Goal: Information Seeking & Learning: Learn about a topic

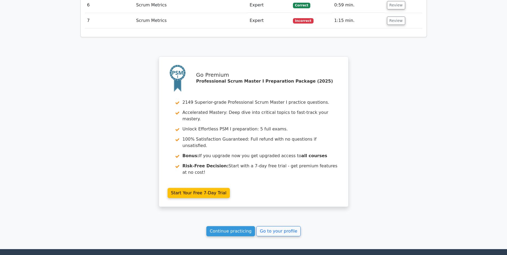
scroll to position [786, 0]
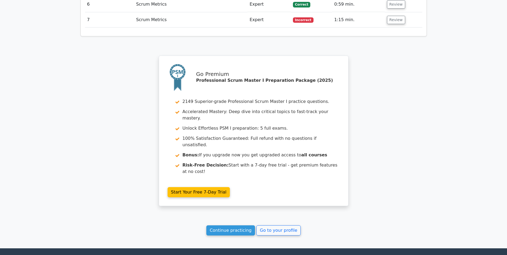
click at [235, 225] on link "Continue practicing" at bounding box center [230, 230] width 49 height 10
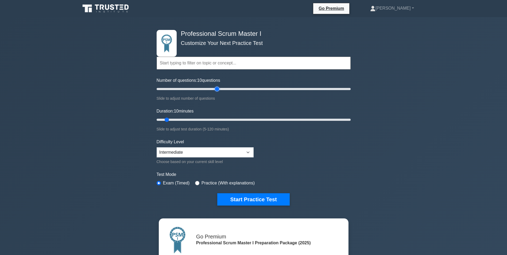
click at [218, 90] on input "Number of questions: 10 questions" at bounding box center [254, 89] width 194 height 6
click at [227, 89] on input "Number of questions: 75 questions" at bounding box center [254, 89] width 194 height 6
click at [230, 89] on input "Number of questions: 75 questions" at bounding box center [254, 89] width 194 height 6
type input "85"
click at [235, 88] on input "Number of questions: 85 questions" at bounding box center [254, 89] width 194 height 6
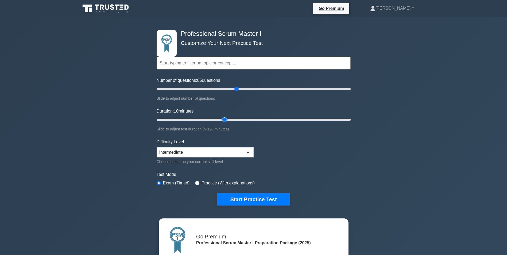
click at [228, 120] on input "Duration: 10 minutes" at bounding box center [254, 119] width 194 height 6
click at [232, 119] on input "Duration: 45 minutes" at bounding box center [254, 119] width 194 height 6
click at [238, 119] on input "Duration: 50 minutes" at bounding box center [254, 119] width 194 height 6
click at [244, 119] on input "Duration: 55 minutes" at bounding box center [254, 119] width 194 height 6
click at [245, 119] on input "Duration: 55 minutes" at bounding box center [254, 119] width 194 height 6
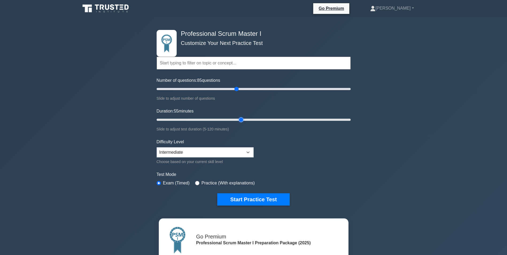
click at [245, 119] on input "Duration: 55 minutes" at bounding box center [254, 119] width 194 height 6
type input "60"
click at [245, 121] on input "Duration: 55 minutes" at bounding box center [254, 119] width 194 height 6
click at [241, 196] on button "Start Practice Test" at bounding box center [253, 199] width 72 height 12
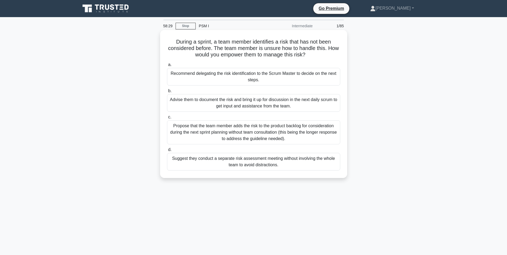
click at [185, 100] on div "Advise them to document the risk and bring it up for discussion in the next dai…" at bounding box center [253, 103] width 173 height 18
click at [167, 93] on input "b. Advise them to document the risk and bring it up for discussion in the next …" at bounding box center [167, 90] width 0 height 3
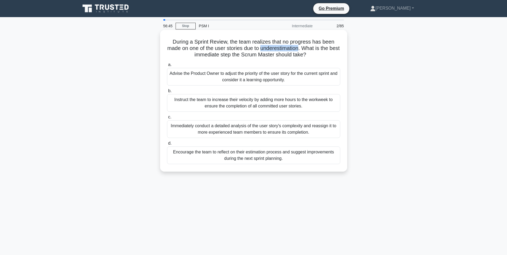
drag, startPoint x: 266, startPoint y: 47, endPoint x: 306, endPoint y: 50, distance: 40.7
click at [306, 50] on h5 "During a Sprint Review, the team realizes that no progress has been made on one…" at bounding box center [253, 48] width 174 height 20
click at [215, 154] on div "Encourage the team to reflect on their estimation process and suggest improveme…" at bounding box center [253, 155] width 173 height 18
click at [167, 145] on input "d. Encourage the team to reflect on their estimation process and suggest improv…" at bounding box center [167, 143] width 0 height 3
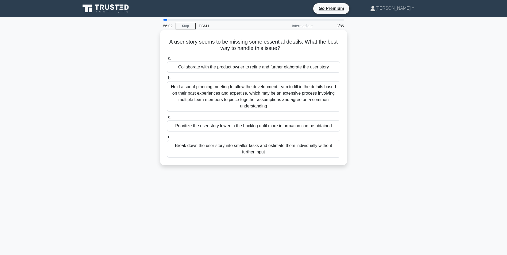
click at [241, 68] on div "Collaborate with the product owner to refine and further elaborate the user sto…" at bounding box center [253, 66] width 173 height 11
click at [167, 60] on input "a. Collaborate with the product owner to refine and further elaborate the user …" at bounding box center [167, 58] width 0 height 3
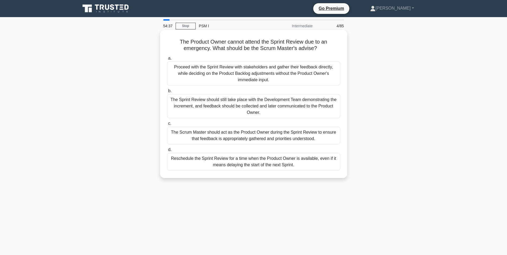
click at [198, 108] on div "The Sprint Review should still take place with the Development Team demonstrati…" at bounding box center [253, 106] width 173 height 24
click at [167, 93] on input "b. The Sprint Review should still take place with the Development Team demonstr…" at bounding box center [167, 90] width 0 height 3
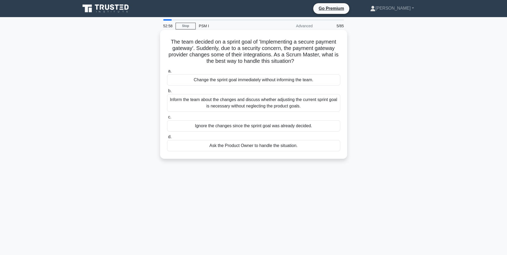
click at [173, 101] on div "Inform the team about the changes and discuss whether adjusting the current spr…" at bounding box center [253, 103] width 173 height 18
click at [167, 93] on input "b. Inform the team about the changes and discuss whether adjusting the current …" at bounding box center [167, 90] width 0 height 3
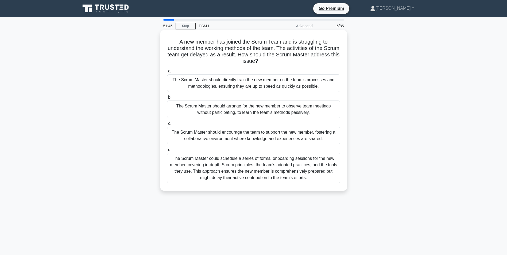
click at [246, 83] on div "The Scrum Master should directly train the new member on the team's processes a…" at bounding box center [253, 83] width 173 height 18
click at [167, 73] on input "a. The Scrum Master should directly train the new member on the team's processe…" at bounding box center [167, 70] width 0 height 3
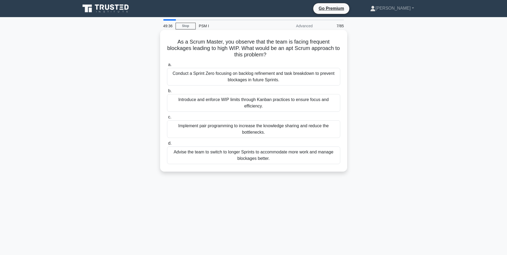
click at [190, 129] on div "Implement pair programming to increase the knowledge sharing and reduce the bot…" at bounding box center [253, 129] width 173 height 18
click at [167, 119] on input "c. Implement pair programming to increase the knowledge sharing and reduce the …" at bounding box center [167, 116] width 0 height 3
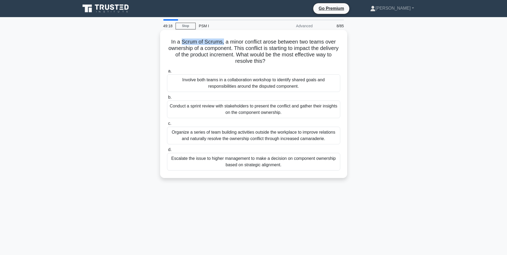
drag, startPoint x: 180, startPoint y: 39, endPoint x: 222, endPoint y: 40, distance: 42.0
click at [222, 40] on h5 "In a Scrum of Scrums, a minor conflict arose between two teams over ownership o…" at bounding box center [253, 51] width 174 height 26
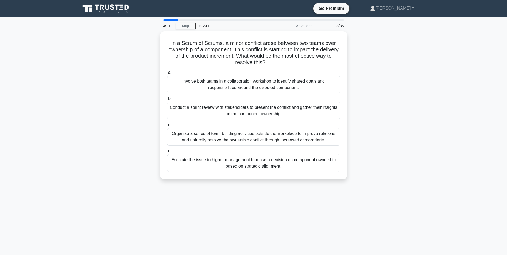
click at [121, 90] on div "In a Scrum of Scrums, a minor conflict arose between two teams over ownership o…" at bounding box center [253, 108] width 353 height 154
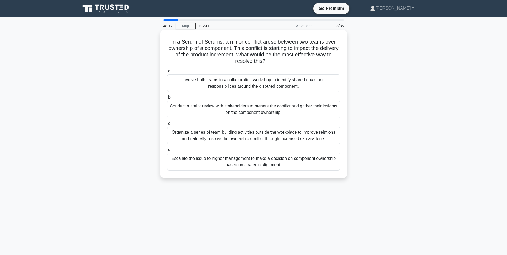
click at [233, 81] on div "Involve both teams in a collaboration workshop to identify shared goals and res…" at bounding box center [253, 83] width 173 height 18
click at [167, 73] on input "a. Involve both teams in a collaboration workshop to identify shared goals and …" at bounding box center [167, 70] width 0 height 3
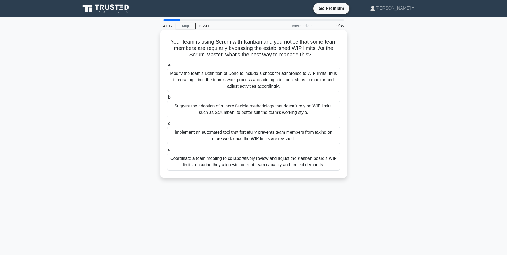
click at [204, 159] on div "Coordinate a team meeting to collaboratively review and adjust the Kanban board…" at bounding box center [253, 162] width 173 height 18
click at [167, 151] on input "d. Coordinate a team meeting to collaboratively review and adjust the Kanban bo…" at bounding box center [167, 149] width 0 height 3
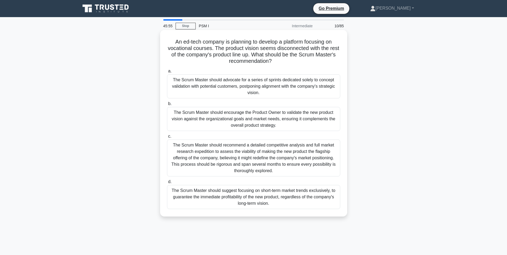
click at [254, 121] on div "The Scrum Master should encourage the Product Owner to validate the new product…" at bounding box center [253, 119] width 173 height 24
click at [167, 106] on input "b. The Scrum Master should encourage the Product Owner to validate the new prod…" at bounding box center [167, 103] width 0 height 3
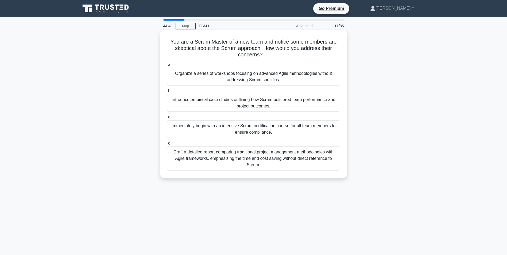
click at [183, 104] on div "Introduce empirical case studies outlining how Scrum bolstered team performance…" at bounding box center [253, 103] width 173 height 18
click at [167, 93] on input "b. Introduce empirical case studies outlining how Scrum bolstered team performa…" at bounding box center [167, 90] width 0 height 3
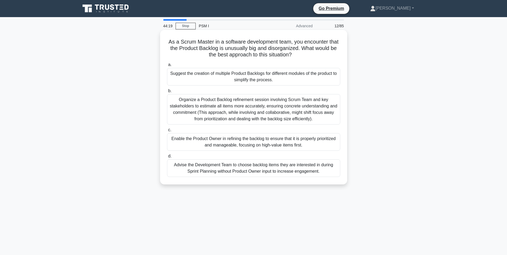
click at [263, 144] on div "Enable the Product Owner in refining the backlog to ensure that it is properly …" at bounding box center [253, 142] width 173 height 18
click at [167, 132] on input "c. Enable the Product Owner in refining the backlog to ensure that it is proper…" at bounding box center [167, 129] width 0 height 3
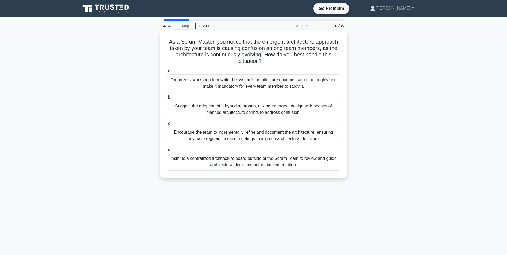
click at [195, 135] on div "Encourage the team to incrementally refine and document the architecture, ensur…" at bounding box center [253, 136] width 173 height 18
click at [167, 125] on input "c. Encourage the team to incrementally refine and document the architecture, en…" at bounding box center [167, 123] width 0 height 3
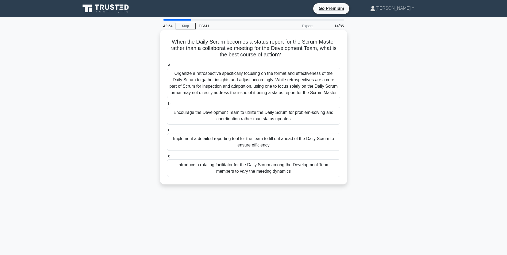
click at [186, 116] on div "Encourage the Development Team to utilize the Daily Scrum for problem-solving a…" at bounding box center [253, 116] width 173 height 18
click at [167, 106] on input "b. Encourage the Development Team to utilize the Daily Scrum for problem-solvin…" at bounding box center [167, 103] width 0 height 3
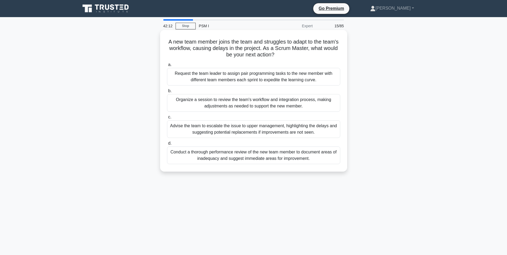
click at [194, 75] on div "Request the team leader to assign pair programming tasks to the new member with…" at bounding box center [253, 77] width 173 height 18
click at [167, 67] on input "a. Request the team leader to assign pair programming tasks to the new member w…" at bounding box center [167, 64] width 0 height 3
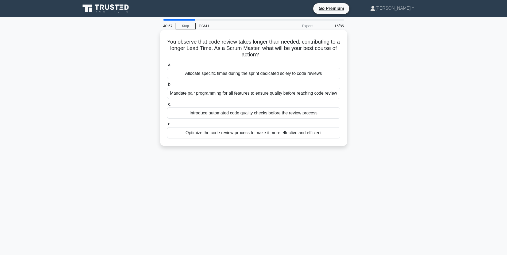
click at [201, 135] on div "Optimize the code review process to make it more effective and efficient" at bounding box center [253, 132] width 173 height 11
click at [167, 126] on input "d. Optimize the code review process to make it more effective and efficient" at bounding box center [167, 123] width 0 height 3
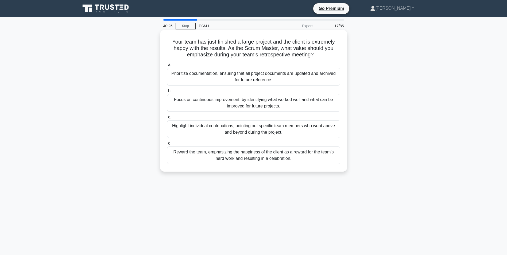
click at [209, 102] on div "Focus on continuous improvement, by identifying what worked well and what can b…" at bounding box center [253, 103] width 173 height 18
click at [167, 93] on input "b. Focus on continuous improvement, by identifying what worked well and what ca…" at bounding box center [167, 90] width 0 height 3
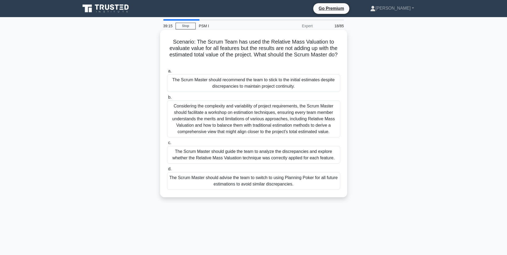
click at [220, 154] on div "The Scrum Master should guide the team to analyze the discrepancies and explore…" at bounding box center [253, 155] width 173 height 18
click at [167, 145] on input "c. The Scrum Master should guide the team to analyze the discrepancies and expl…" at bounding box center [167, 142] width 0 height 3
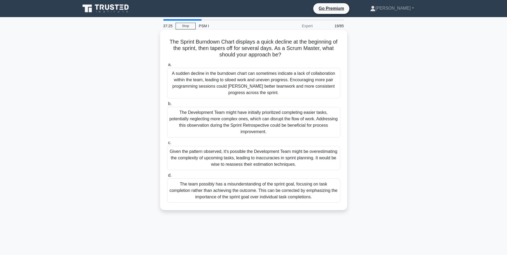
click at [214, 81] on div "A sudden decline in the burndown chart can sometimes indicate a lack of collabo…" at bounding box center [253, 83] width 173 height 30
click at [167, 67] on input "a. A sudden decline in the burndown chart can sometimes indicate a lack of coll…" at bounding box center [167, 64] width 0 height 3
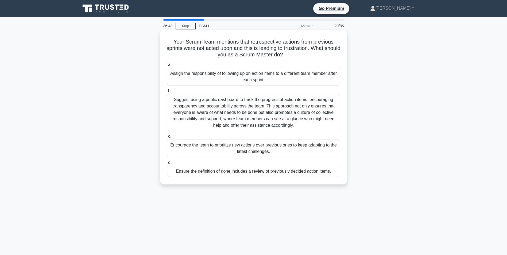
click at [264, 173] on div "Ensure the definition of done includes a review of previously decided action it…" at bounding box center [253, 171] width 173 height 11
click at [167, 164] on input "d. Ensure the definition of done includes a review of previously decided action…" at bounding box center [167, 162] width 0 height 3
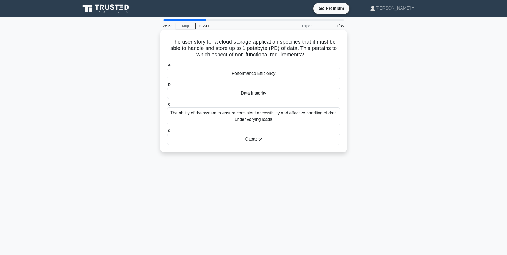
click at [256, 74] on div "Performance Efficiency" at bounding box center [253, 73] width 173 height 11
click at [167, 67] on input "a. Performance Efficiency" at bounding box center [167, 64] width 0 height 3
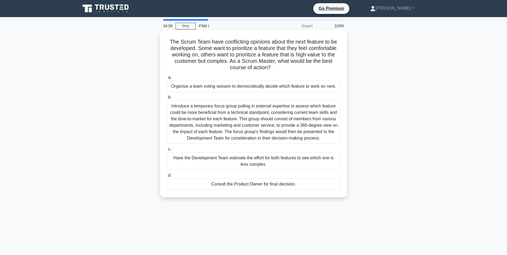
click at [251, 186] on div "Consult the Product Owner for final decision." at bounding box center [253, 183] width 173 height 11
click at [167, 177] on input "d. Consult the Product Owner for final decision." at bounding box center [167, 175] width 0 height 3
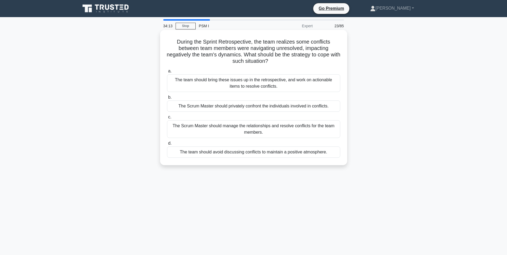
click at [193, 79] on div "The team should bring these issues up in the retrospective, and work on actiona…" at bounding box center [253, 83] width 173 height 18
click at [167, 73] on input "a. The team should bring these issues up in the retrospective, and work on acti…" at bounding box center [167, 70] width 0 height 3
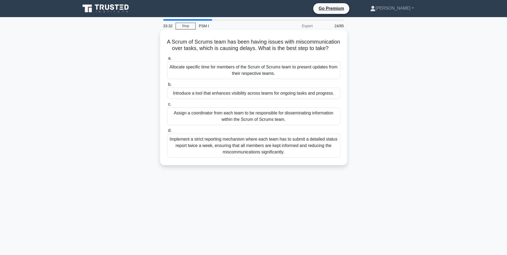
click at [206, 121] on div "Assign a coordinator from each team to be responsible for disseminating informa…" at bounding box center [253, 116] width 173 height 18
click at [167, 106] on input "c. Assign a coordinator from each team to be responsible for disseminating info…" at bounding box center [167, 104] width 0 height 3
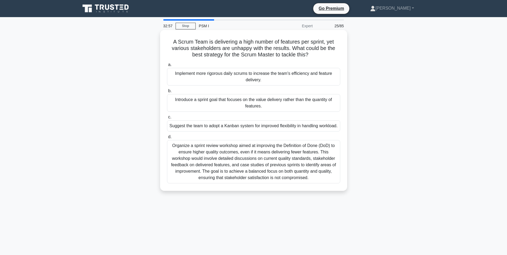
click at [235, 104] on div "Introduce a sprint goal that focuses on the value delivery rather than the quan…" at bounding box center [253, 103] width 173 height 18
click at [167, 93] on input "b. Introduce a sprint goal that focuses on the value delivery rather than the q…" at bounding box center [167, 90] width 0 height 3
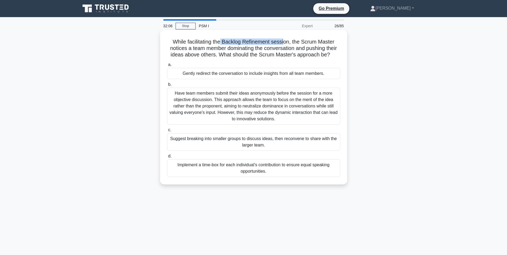
drag, startPoint x: 222, startPoint y: 41, endPoint x: 283, endPoint y: 45, distance: 61.8
click at [283, 45] on h5 "While facilitating the Backlog Refinement session, the Scrum Master notices a t…" at bounding box center [253, 48] width 174 height 20
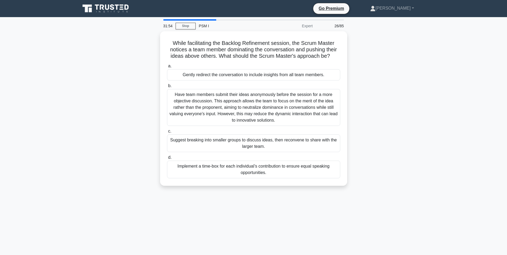
click at [92, 126] on div "While facilitating the Backlog Refinement session, the Scrum Master notices a t…" at bounding box center [253, 111] width 353 height 161
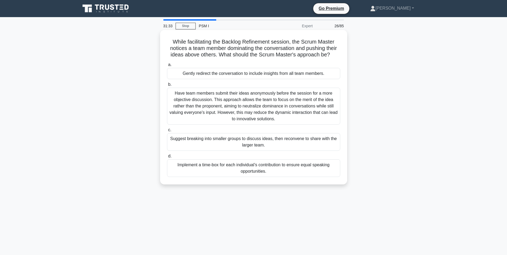
click at [246, 72] on div "Gently redirect the conversation to include insights from all team members." at bounding box center [253, 73] width 173 height 11
click at [167, 67] on input "a. Gently redirect the conversation to include insights from all team members." at bounding box center [167, 64] width 0 height 3
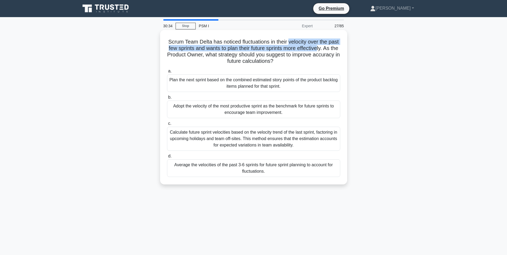
drag, startPoint x: 295, startPoint y: 40, endPoint x: 333, endPoint y: 48, distance: 39.3
click at [333, 48] on h5 "Scrum Team Delta has noticed fluctuations in their velocity over the past few s…" at bounding box center [253, 51] width 174 height 26
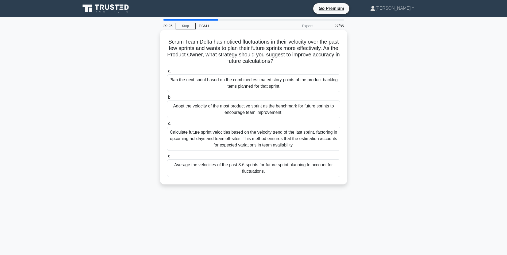
click at [252, 141] on div "Calculate future sprint velocities based on the velocity trend of the last spri…" at bounding box center [253, 139] width 173 height 24
click at [167, 125] on input "c. Calculate future sprint velocities based on the velocity trend of the last s…" at bounding box center [167, 123] width 0 height 3
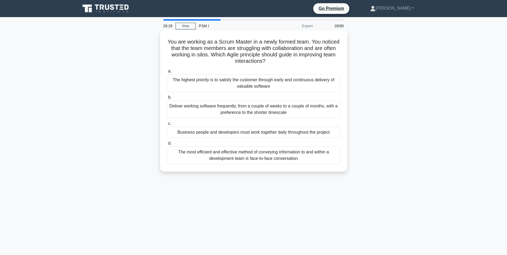
click at [238, 156] on div "The most efficient and effective method of conveying information to and within …" at bounding box center [253, 155] width 173 height 18
click at [167, 145] on input "d. The most efficient and effective method of conveying information to and with…" at bounding box center [167, 143] width 0 height 3
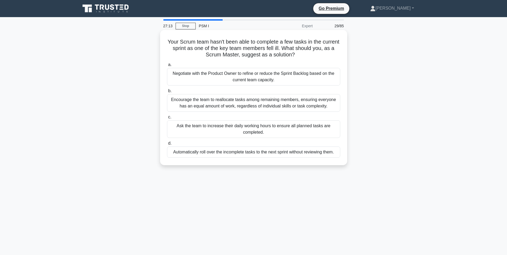
click at [185, 78] on div "Negotiate with the Product Owner to refine or reduce the Sprint Backlog based o…" at bounding box center [253, 77] width 173 height 18
click at [167, 67] on input "a. Negotiate with the Product Owner to refine or reduce the Sprint Backlog base…" at bounding box center [167, 64] width 0 height 3
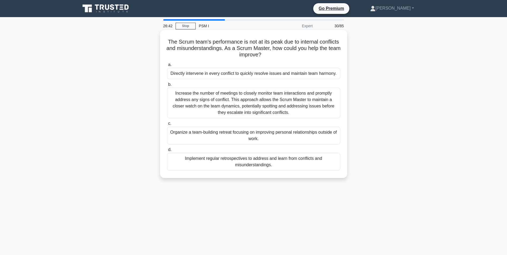
click at [219, 158] on div "Implement regular retrospectives to address and learn from conflicts and misund…" at bounding box center [253, 162] width 173 height 18
click at [167, 151] on input "d. Implement regular retrospectives to address and learn from conflicts and mis…" at bounding box center [167, 149] width 0 height 3
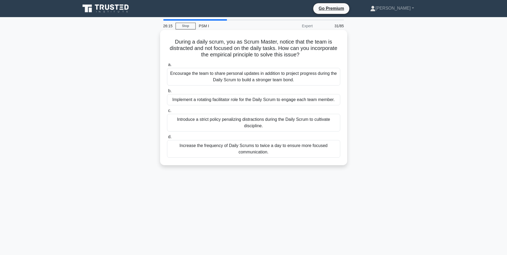
click at [235, 100] on div "Implement a rotating facilitator role for the Daily Scrum to engage each team m…" at bounding box center [253, 99] width 173 height 11
click at [167, 93] on input "b. Implement a rotating facilitator role for the Daily Scrum to engage each tea…" at bounding box center [167, 90] width 0 height 3
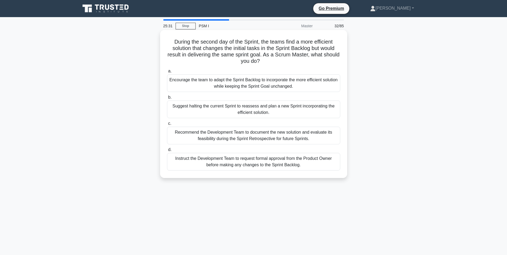
click at [182, 88] on div "Encourage the team to adapt the Sprint Backlog to incorporate the more efficien…" at bounding box center [253, 83] width 173 height 18
click at [167, 73] on input "a. Encourage the team to adapt the Sprint Backlog to incorporate the more effic…" at bounding box center [167, 70] width 0 height 3
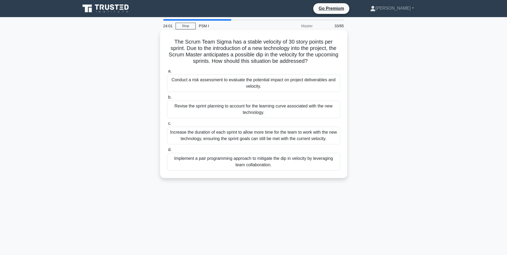
click at [203, 106] on div "Revise the sprint planning to account for the learning curve associated with th…" at bounding box center [253, 109] width 173 height 18
click at [167, 99] on input "b. Revise the sprint planning to account for the learning curve associated with…" at bounding box center [167, 97] width 0 height 3
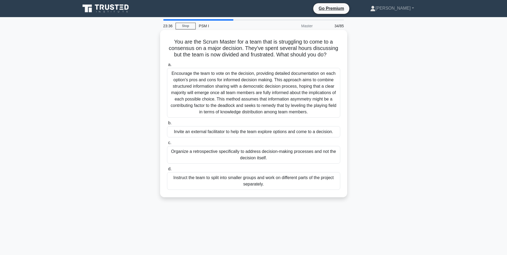
click at [235, 152] on div "Organize a retrospective specifically to address decision-making processes and …" at bounding box center [253, 155] width 173 height 18
click at [167, 145] on input "c. Organize a retrospective specifically to address decision-making processes a…" at bounding box center [167, 142] width 0 height 3
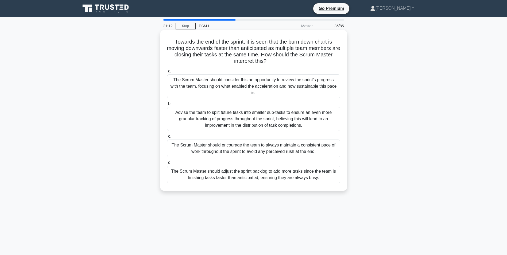
click at [215, 84] on div "The Scrum Master should consider this an opportunity to review the sprint's pro…" at bounding box center [253, 86] width 173 height 24
click at [167, 73] on input "a. The Scrum Master should consider this an opportunity to review the sprint's …" at bounding box center [167, 70] width 0 height 3
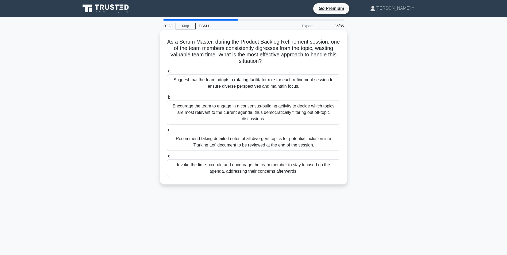
click at [265, 84] on div "Suggest that the team adopts a rotating facilitator role for each refinement se…" at bounding box center [253, 83] width 173 height 18
click at [167, 73] on input "a. Suggest that the team adopts a rotating facilitator role for each refinement…" at bounding box center [167, 70] width 0 height 3
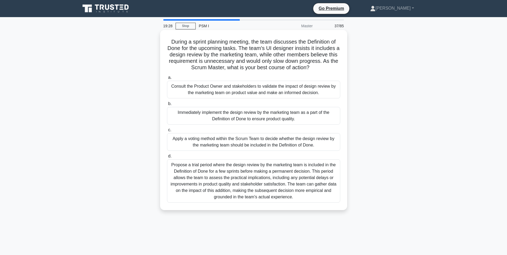
click at [204, 89] on div "Consult the Product Owner and stakeholders to validate the impact of design rev…" at bounding box center [253, 90] width 173 height 18
click at [167, 79] on input "a. Consult the Product Owner and stakeholders to validate the impact of design …" at bounding box center [167, 77] width 0 height 3
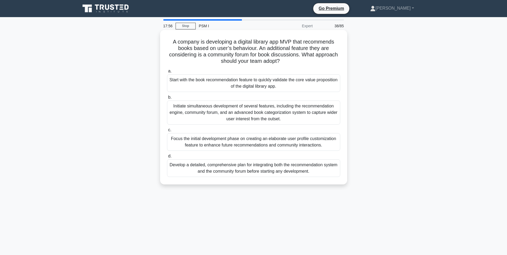
click at [241, 81] on div "Start with the book recommendation feature to quickly validate the core value p…" at bounding box center [253, 83] width 173 height 18
click at [167, 73] on input "a. Start with the book recommendation feature to quickly validate the core valu…" at bounding box center [167, 70] width 0 height 3
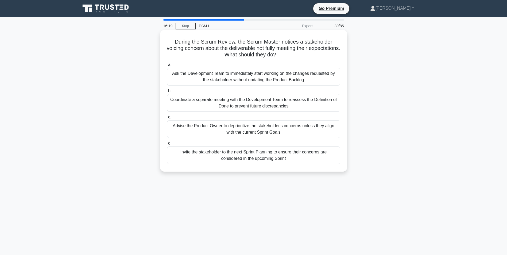
click at [250, 154] on div "Invite the stakeholder to the next Sprint Planning to ensure their concerns are…" at bounding box center [253, 155] width 173 height 18
click at [167, 145] on input "d. Invite the stakeholder to the next Sprint Planning to ensure their concerns …" at bounding box center [167, 143] width 0 height 3
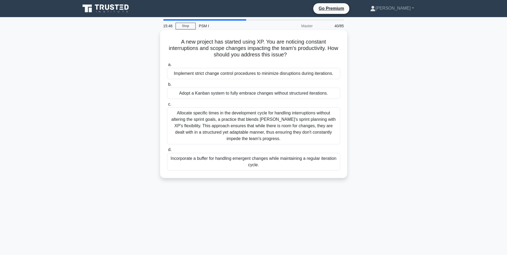
click at [216, 93] on div "Adopt a Kanban system to fully embrace changes without structured iterations." at bounding box center [253, 93] width 173 height 11
click at [167, 86] on input "b. Adopt a Kanban system to fully embrace changes without structured iterations." at bounding box center [167, 84] width 0 height 3
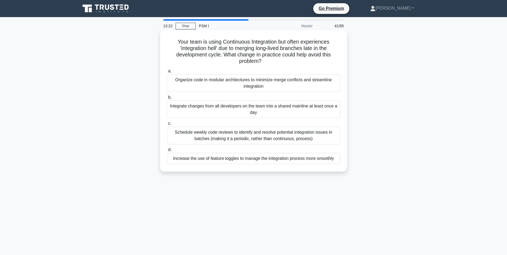
click at [281, 132] on div "Schedule weekly code reviews to identify and resolve potential integration issu…" at bounding box center [253, 136] width 173 height 18
click at [167, 125] on input "c. Schedule weekly code reviews to identify and resolve potential integration i…" at bounding box center [167, 123] width 0 height 3
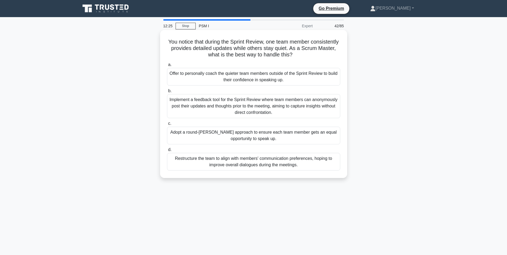
click at [213, 75] on div "Offer to personally coach the quieter team members outside of the Sprint Review…" at bounding box center [253, 77] width 173 height 18
click at [167, 67] on input "a. Offer to personally coach the quieter team members outside of the Sprint Rev…" at bounding box center [167, 64] width 0 height 3
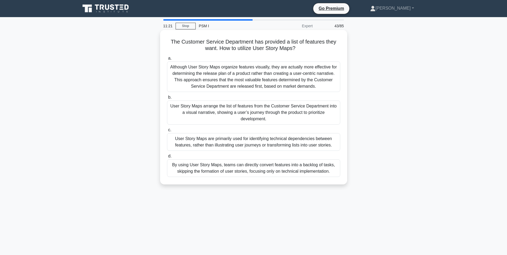
click at [198, 107] on div "User Story Maps arrange the list of features from the Customer Service Departme…" at bounding box center [253, 112] width 173 height 24
click at [167, 99] on input "b. User Story Maps arrange the list of features from the Customer Service Depar…" at bounding box center [167, 97] width 0 height 3
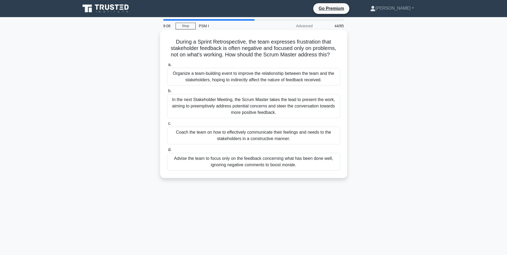
click at [209, 136] on div "Coach the team on how to effectively communicate their feelings and needs to th…" at bounding box center [253, 136] width 173 height 18
click at [167, 125] on input "c. Coach the team on how to effectively communicate their feelings and needs to…" at bounding box center [167, 123] width 0 height 3
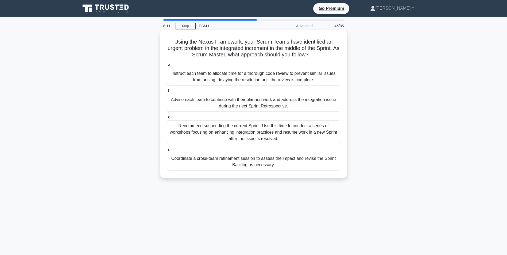
click at [192, 164] on div "Coordinate a cross-team refinement session to assess the impact and revise the …" at bounding box center [253, 162] width 173 height 18
click at [167, 151] on input "d. Coordinate a cross-team refinement session to assess the impact and revise t…" at bounding box center [167, 149] width 0 height 3
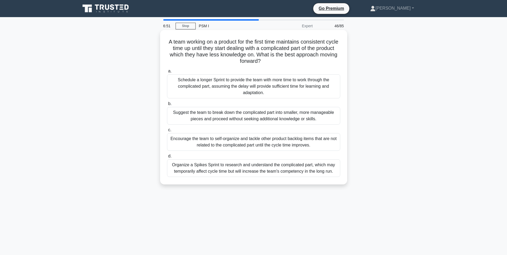
click at [205, 167] on div "Organize a Spikes Sprint to research and understand the complicated part, which…" at bounding box center [253, 168] width 173 height 18
click at [167, 158] on input "d. Organize a Spikes Sprint to research and understand the complicated part, wh…" at bounding box center [167, 155] width 0 height 3
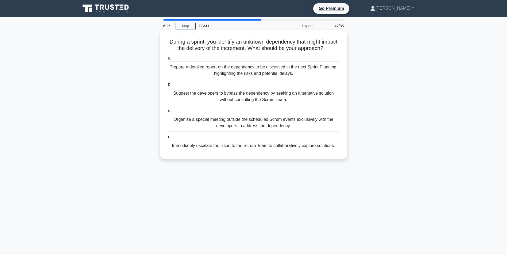
click at [284, 151] on div "Immediately escalate the issue to the Scrum Team to collaboratively explore sol…" at bounding box center [253, 145] width 173 height 11
click at [167, 139] on input "d. Immediately escalate the issue to the Scrum Team to collaboratively explore …" at bounding box center [167, 136] width 0 height 3
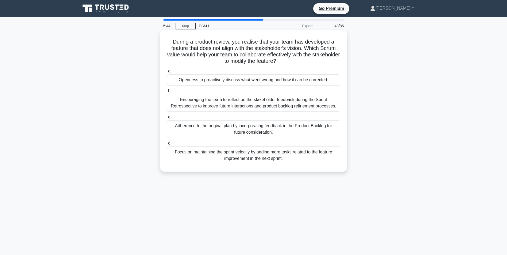
click at [200, 153] on div "Focus on maintaining the sprint velocity by adding more tasks related to the fe…" at bounding box center [253, 155] width 173 height 18
click at [167, 145] on input "d. Focus on maintaining the sprint velocity by adding more tasks related to the…" at bounding box center [167, 143] width 0 height 3
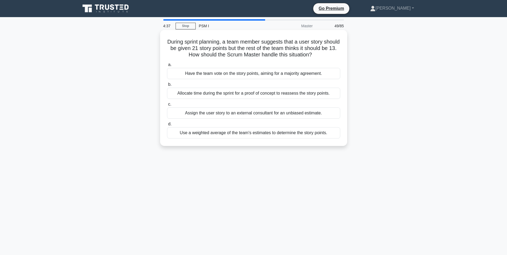
click at [261, 71] on div "Have the team vote on the story points, aiming for a majority agreement." at bounding box center [253, 73] width 173 height 11
click at [167, 67] on input "a. Have the team vote on the story points, aiming for a majority agreement." at bounding box center [167, 64] width 0 height 3
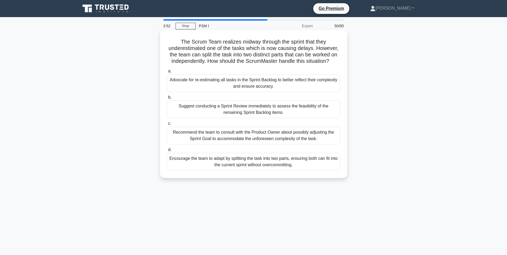
click at [183, 142] on div "Recommend the team to consult with the Product Owner about possibly adjusting t…" at bounding box center [253, 136] width 173 height 18
click at [167, 125] on input "c. Recommend the team to consult with the Product Owner about possibly adjustin…" at bounding box center [167, 123] width 0 height 3
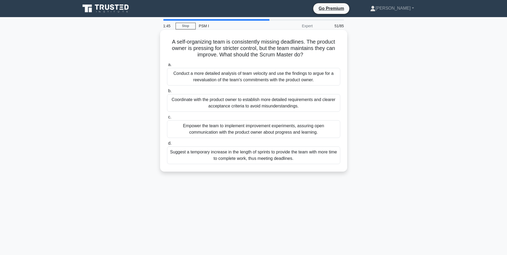
click at [220, 127] on div "Empower the team to implement improvement experiments, assuring open communicat…" at bounding box center [253, 129] width 173 height 18
click at [167, 119] on input "c. Empower the team to implement improvement experiments, assuring open communi…" at bounding box center [167, 116] width 0 height 3
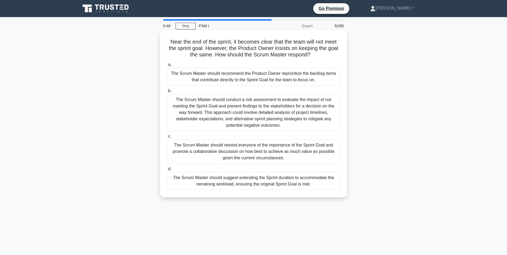
click at [197, 152] on div "The Scrum Master should remind everyone of the importance of the Sprint Goal an…" at bounding box center [253, 151] width 173 height 24
click at [167, 138] on input "c. The Scrum Master should remind everyone of the importance of the Sprint Goal…" at bounding box center [167, 136] width 0 height 3
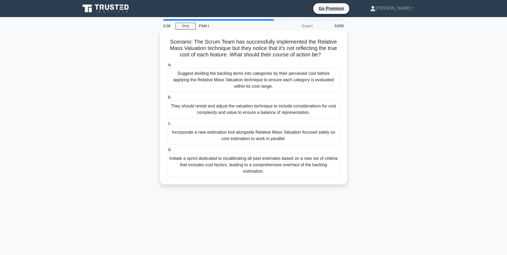
click at [253, 138] on div "Incorporate a new estimation tool alongside Relative Mass Valuation focused sol…" at bounding box center [253, 136] width 173 height 18
click at [167, 125] on input "c. Incorporate a new estimation tool alongside Relative Mass Valuation focused …" at bounding box center [167, 123] width 0 height 3
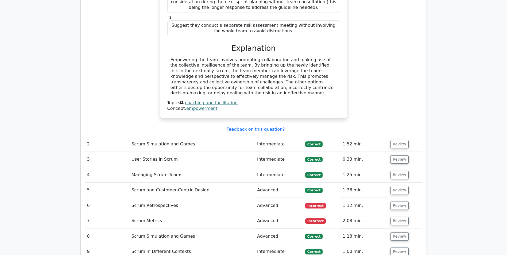
scroll to position [855, 0]
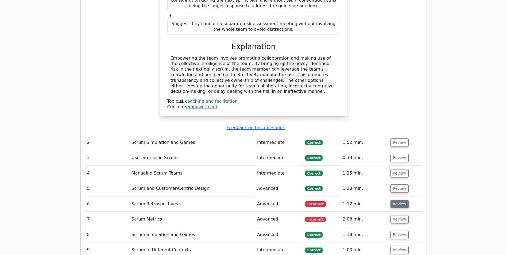
click at [398, 200] on button "Review" at bounding box center [399, 204] width 18 height 8
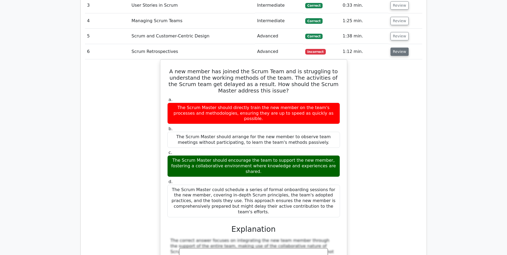
scroll to position [1015, 0]
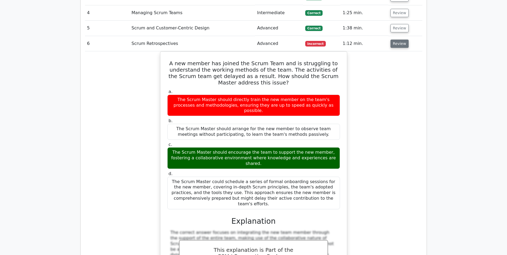
click at [401, 40] on button "Review" at bounding box center [399, 44] width 18 height 8
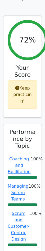
scroll to position [921, 0]
